Goal: Information Seeking & Learning: Learn about a topic

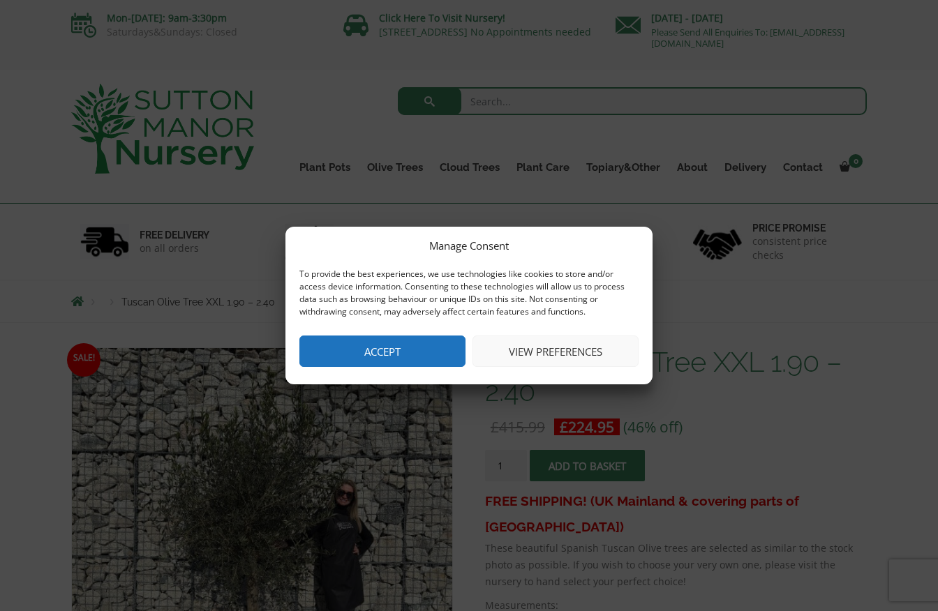
click at [382, 338] on button "Accept" at bounding box center [382, 351] width 166 height 31
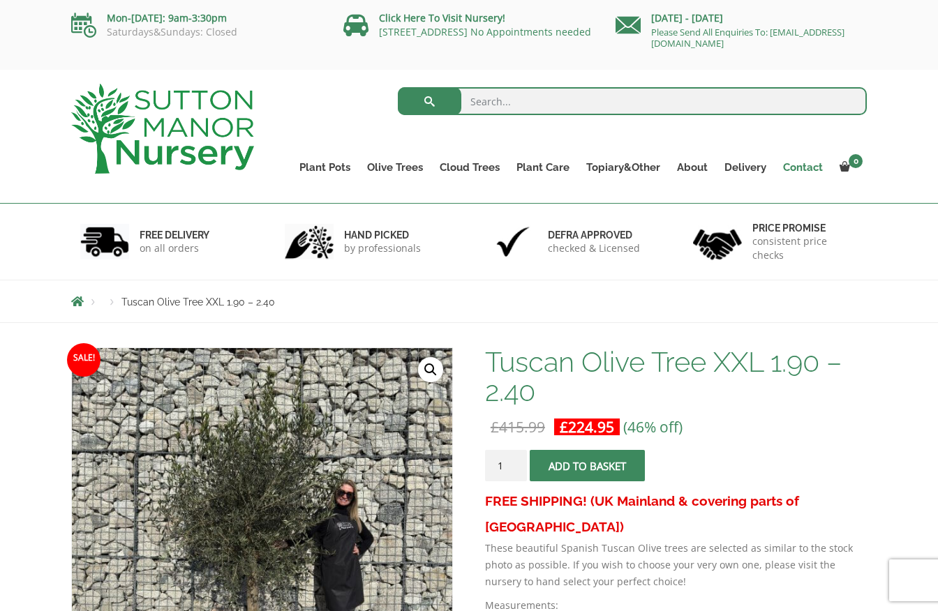
scroll to position [-1, 0]
click at [807, 168] on link "Contact" at bounding box center [803, 168] width 57 height 20
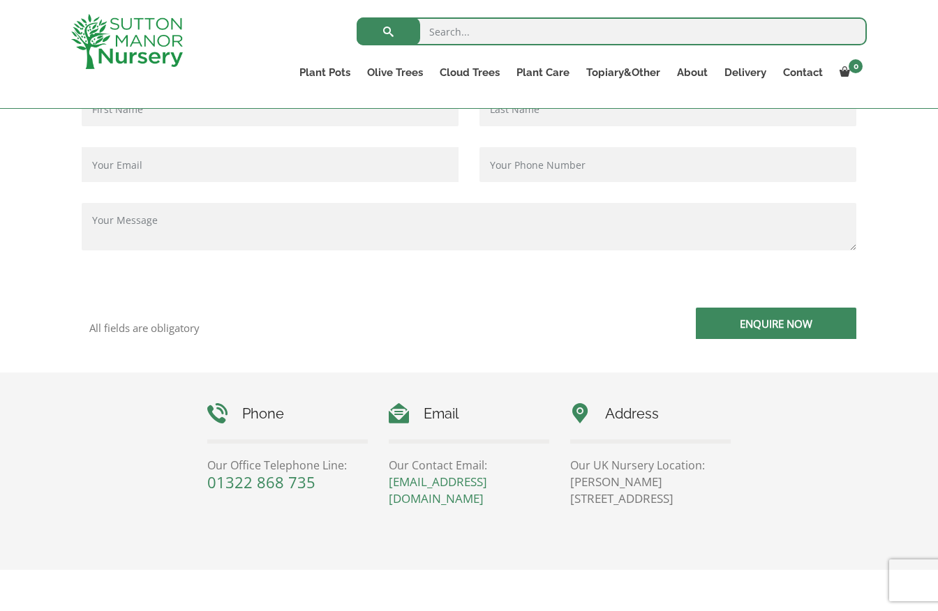
scroll to position [395, 0]
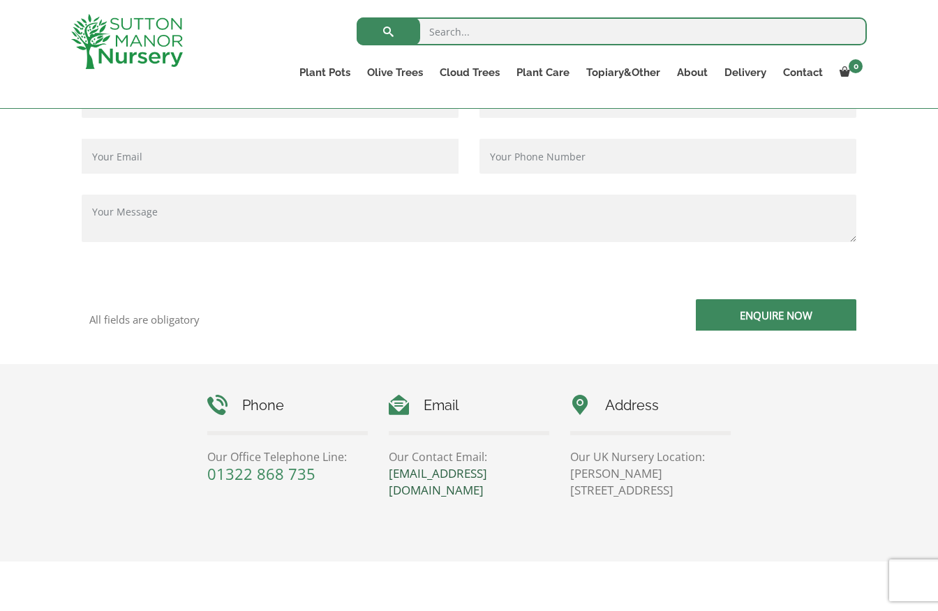
click at [487, 474] on link "[EMAIL_ADDRESS][DOMAIN_NAME]" at bounding box center [438, 481] width 98 height 33
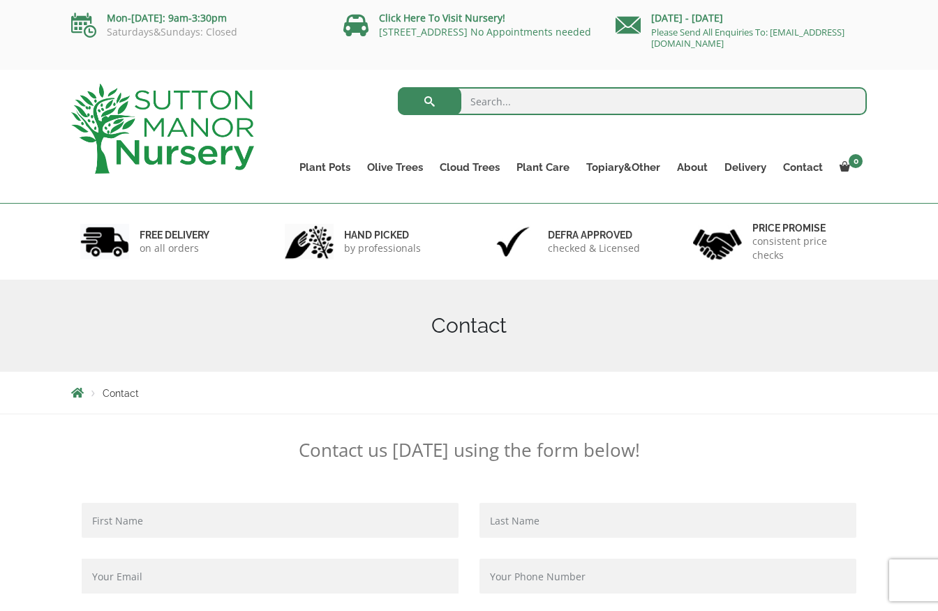
scroll to position [0, 0]
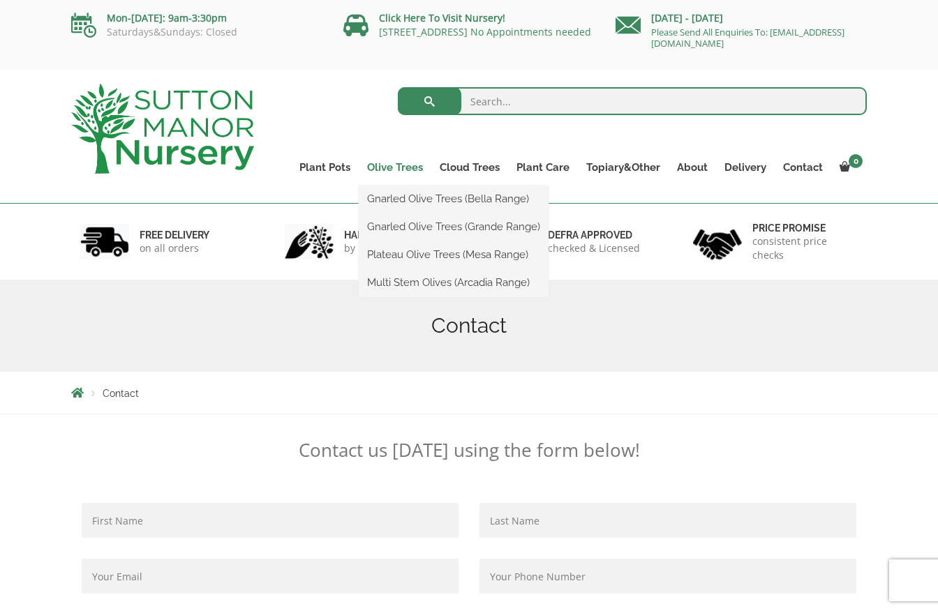
click at [395, 165] on link "Olive Trees" at bounding box center [395, 168] width 73 height 20
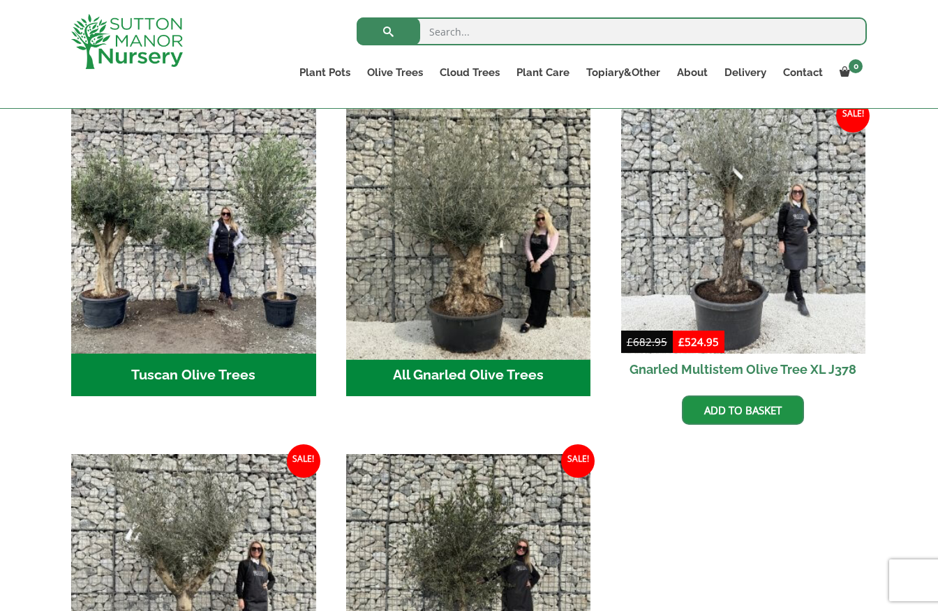
scroll to position [518, 0]
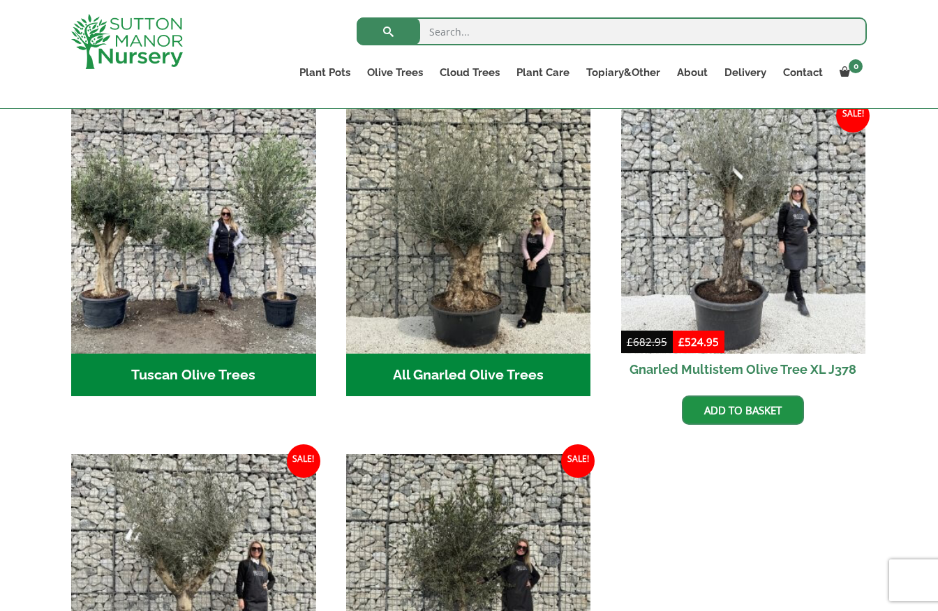
click at [449, 354] on h2 "All Gnarled Olive Trees (182)" at bounding box center [468, 375] width 245 height 43
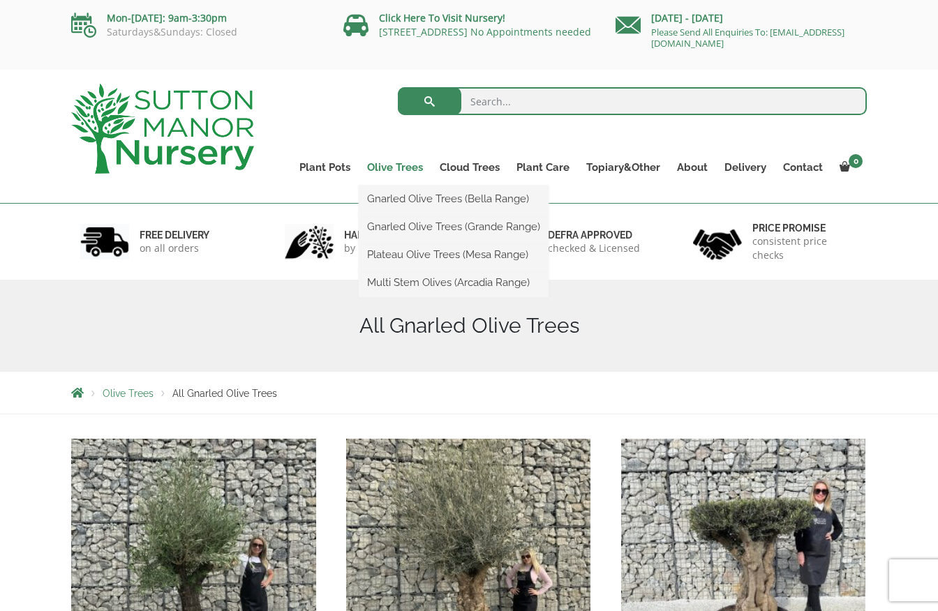
click at [412, 161] on link "Olive Trees" at bounding box center [395, 168] width 73 height 20
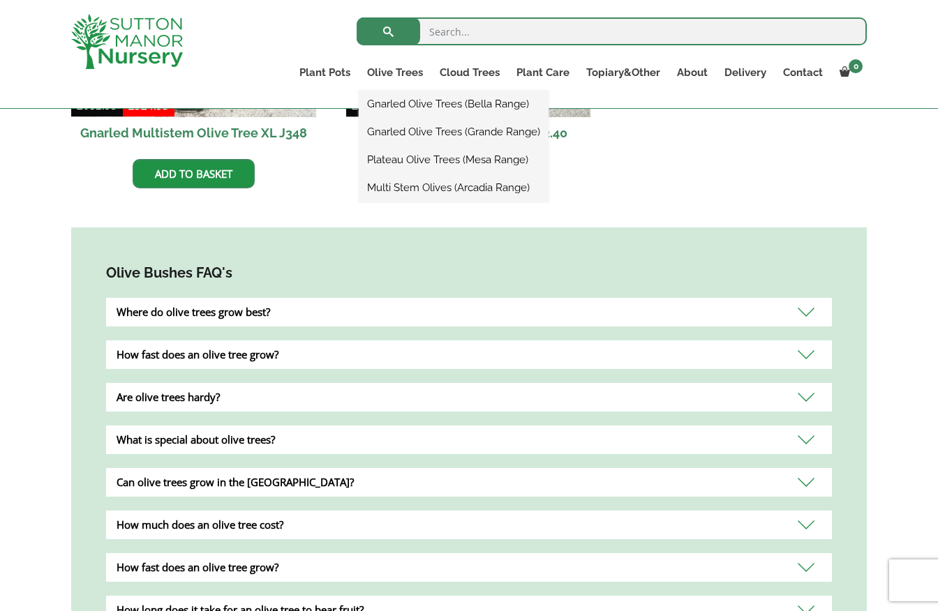
scroll to position [1125, 0]
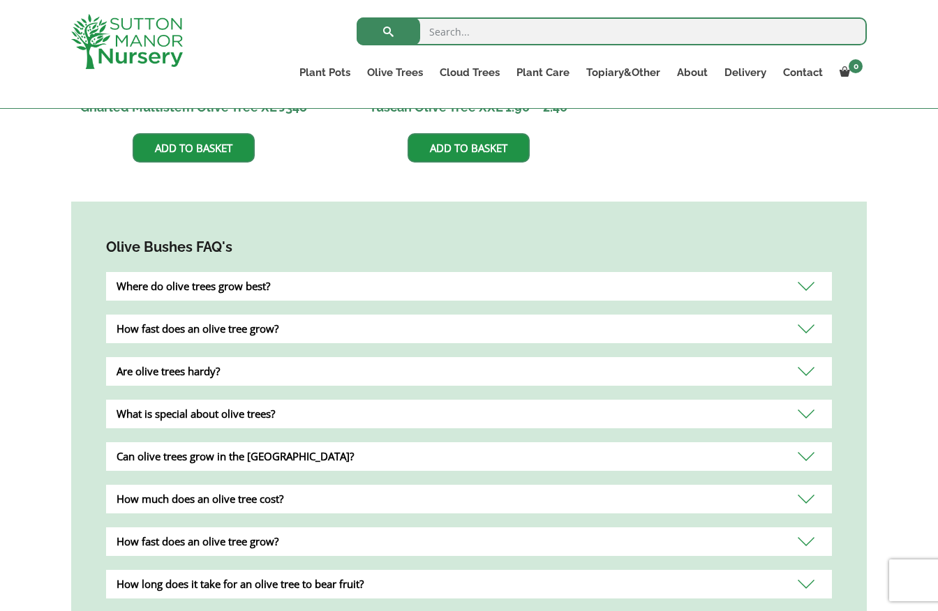
click at [805, 315] on div "How fast does an olive tree grow?" at bounding box center [469, 329] width 726 height 29
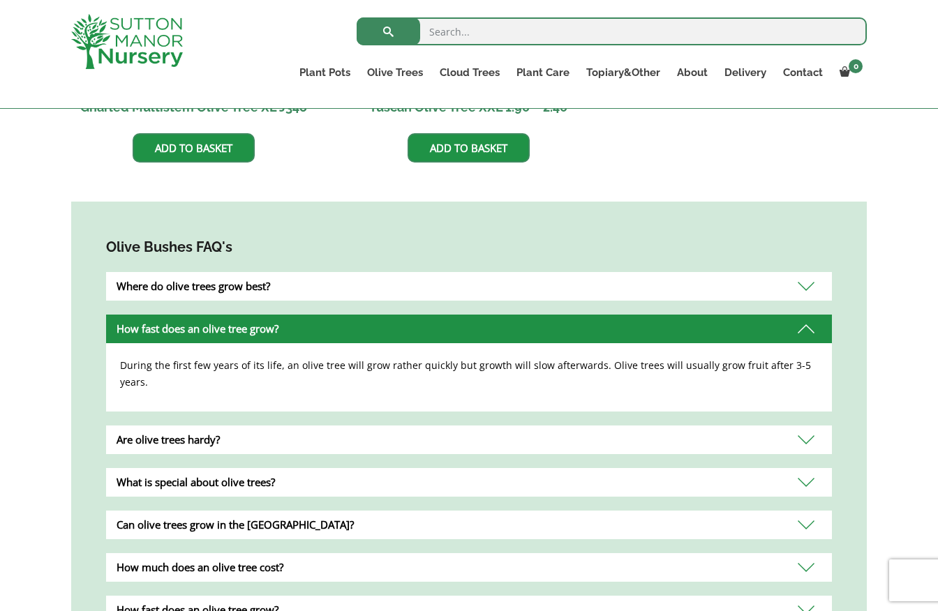
click at [807, 272] on div "Where do olive trees grow best?" at bounding box center [469, 286] width 726 height 29
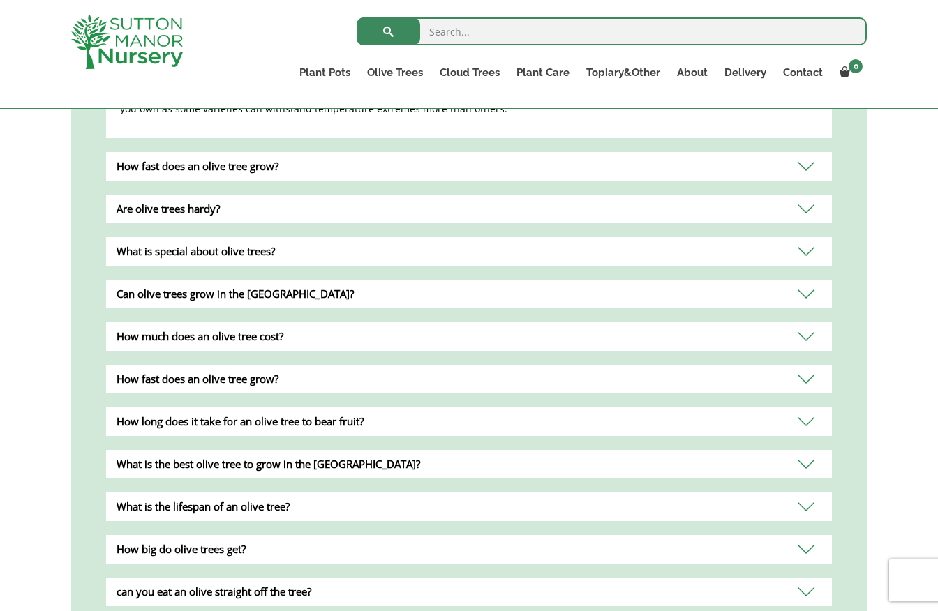
scroll to position [1373, 0]
click at [805, 449] on div "What is the best olive tree to grow in the [GEOGRAPHIC_DATA]?" at bounding box center [469, 463] width 726 height 29
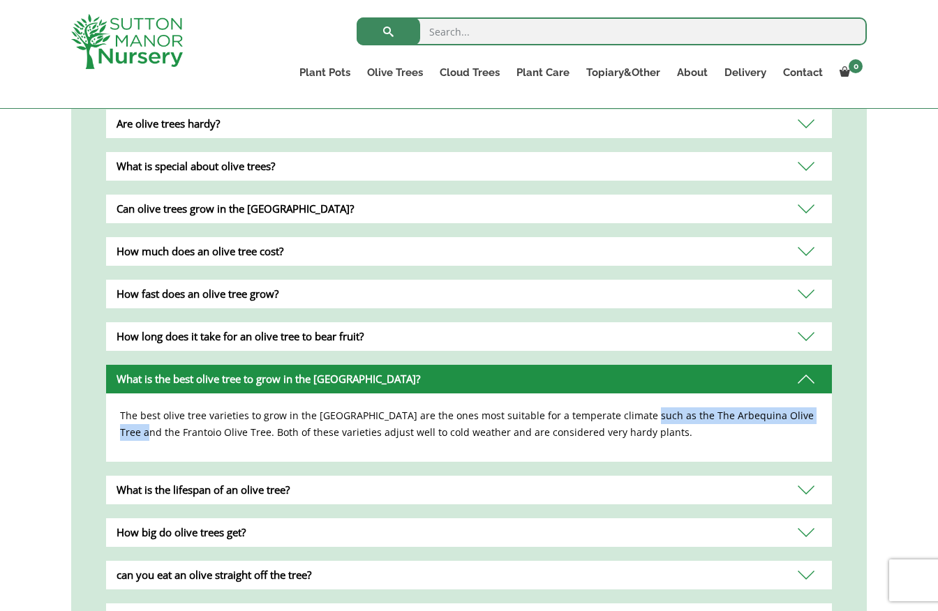
scroll to position [1371, 0]
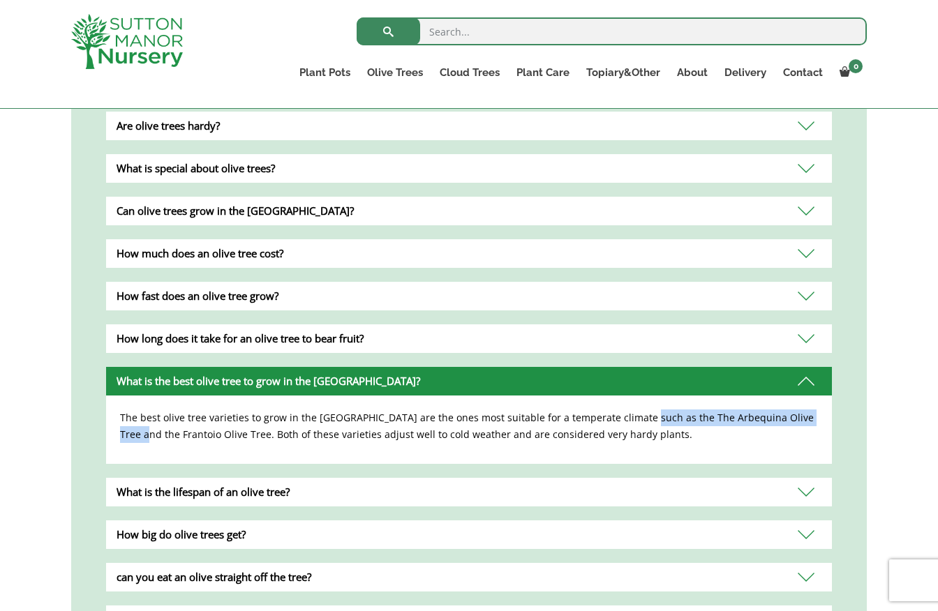
drag, startPoint x: 812, startPoint y: 401, endPoint x: 634, endPoint y: 399, distance: 178.0
click at [634, 410] on p "The best olive tree varieties to grow in the UK are the ones most suitable for …" at bounding box center [469, 426] width 698 height 33
copy p "Arbequina Olive Tree and the Frantoio"
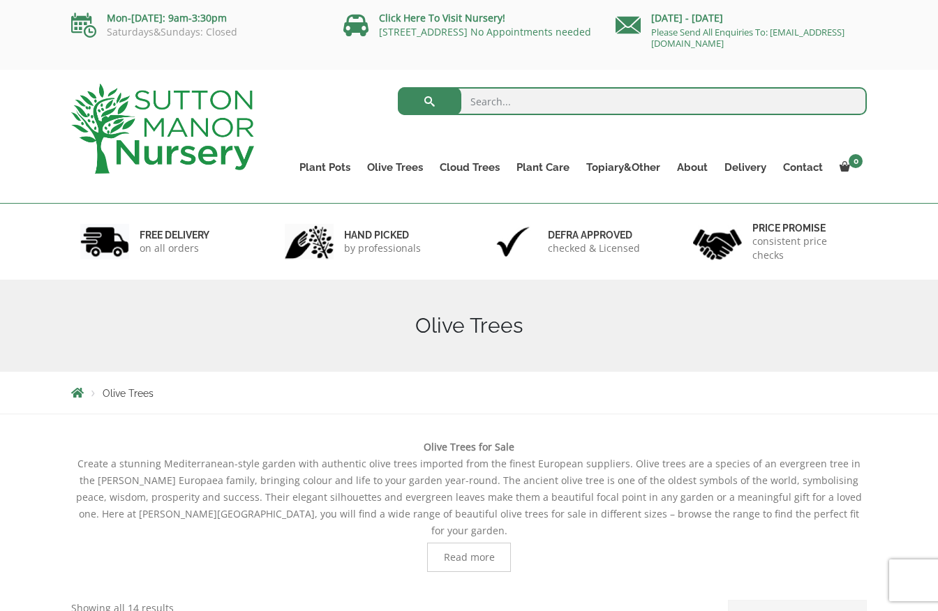
scroll to position [0, 0]
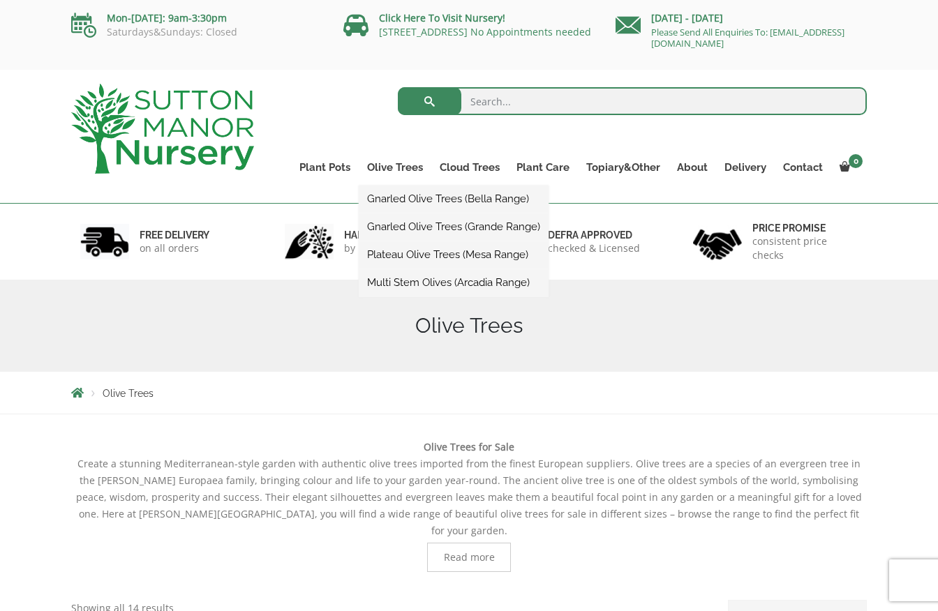
click at [401, 278] on link "Multi Stem Olives (Arcadia Range)" at bounding box center [454, 282] width 190 height 21
